Goal: Share content

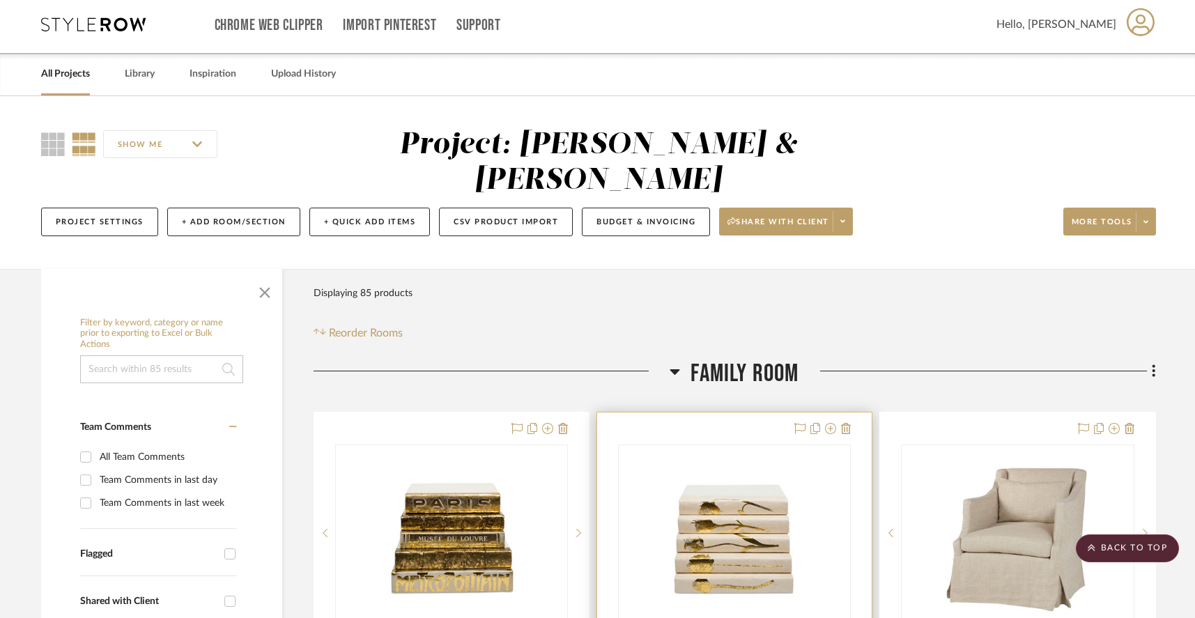
scroll to position [17, 0]
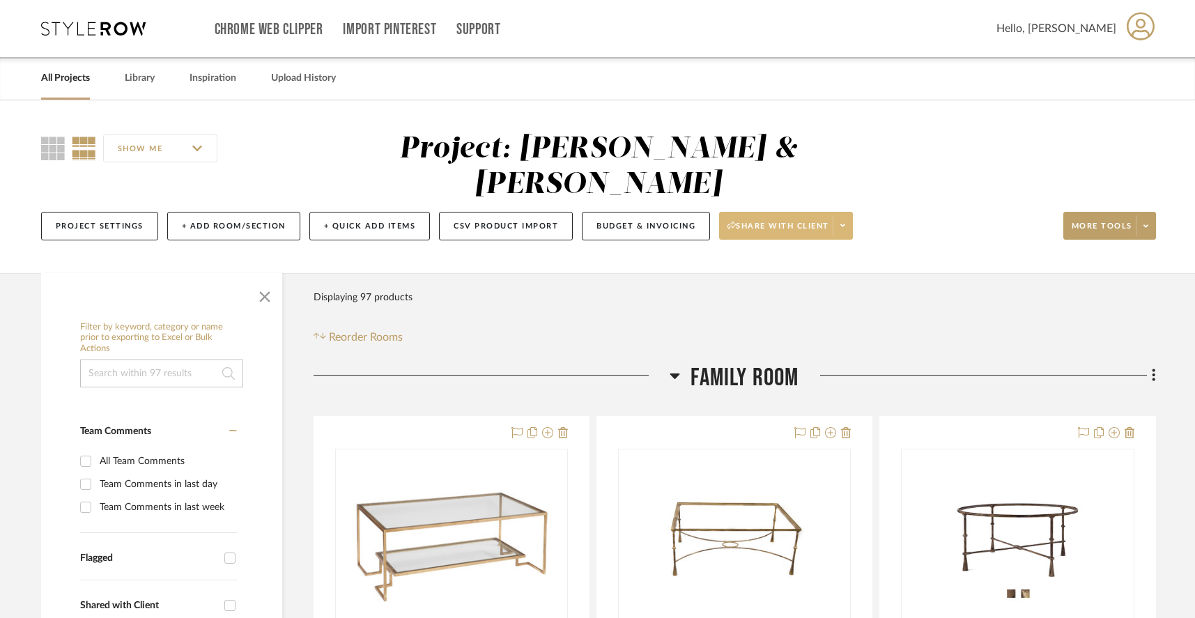
click at [764, 221] on span "Share with client" at bounding box center [779, 231] width 102 height 21
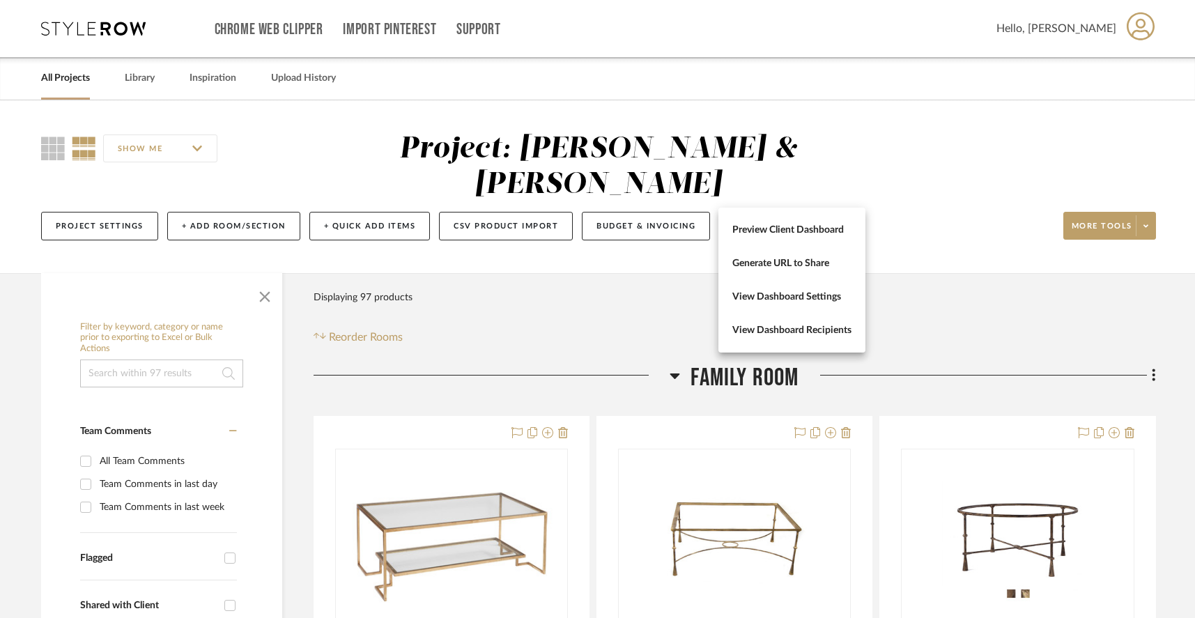
click at [764, 191] on div at bounding box center [597, 309] width 1195 height 618
